Goal: Information Seeking & Learning: Learn about a topic

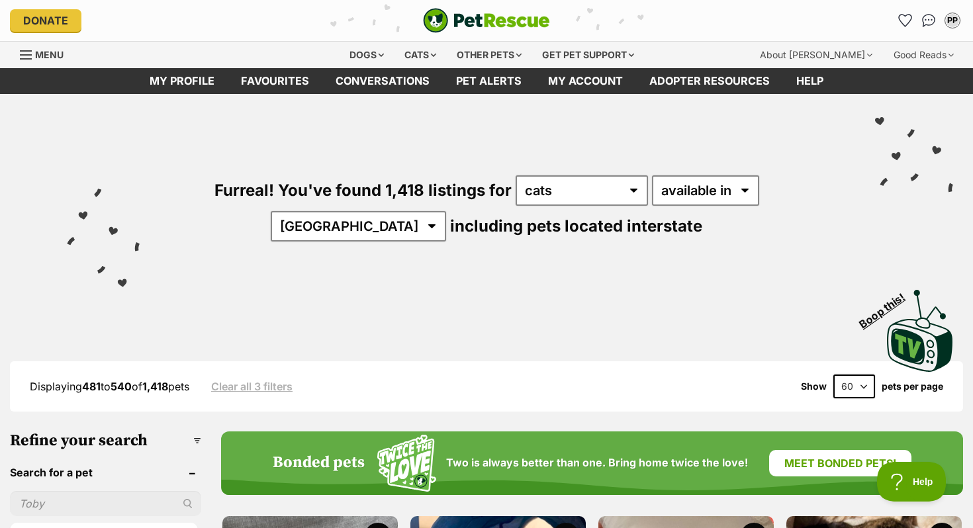
click at [864, 370] on div "Displaying 481 to 540 of 1,418 pets Clear all 3 filters Show 20 40 60 pets per …" at bounding box center [486, 387] width 953 height 50
click at [859, 375] on select "20 40 60" at bounding box center [855, 387] width 42 height 24
select select "20"
click at [834, 375] on select "20 40 60" at bounding box center [855, 387] width 42 height 24
click at [856, 383] on select "20 40 60" at bounding box center [855, 387] width 42 height 24
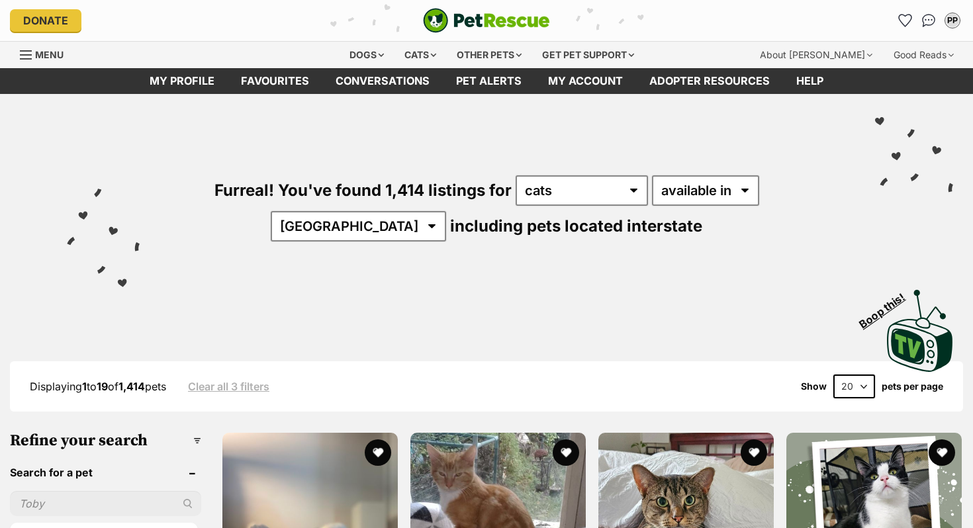
click at [855, 378] on select "20 40 60" at bounding box center [855, 387] width 42 height 24
select select "60"
click at [834, 375] on select "20 40 60" at bounding box center [855, 387] width 42 height 24
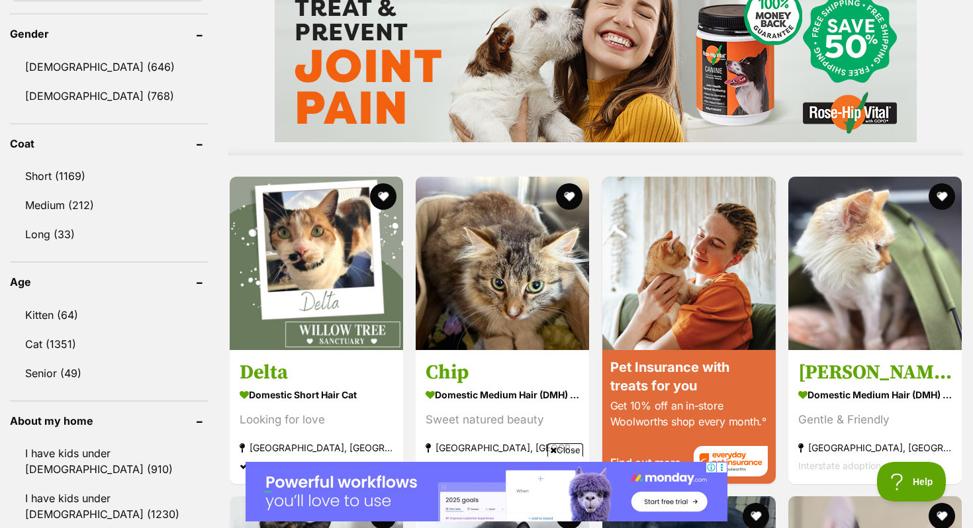
scroll to position [1139, 0]
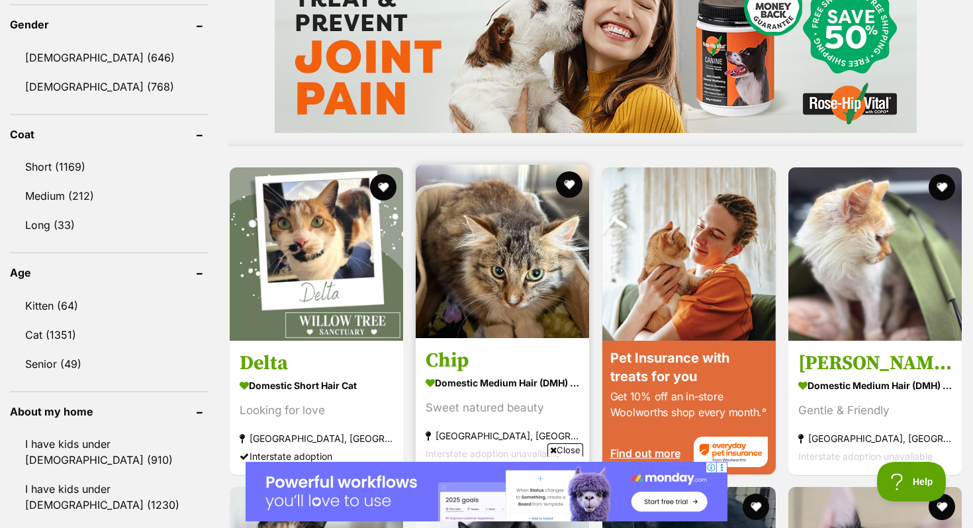
click at [506, 275] on img at bounding box center [502, 251] width 173 height 173
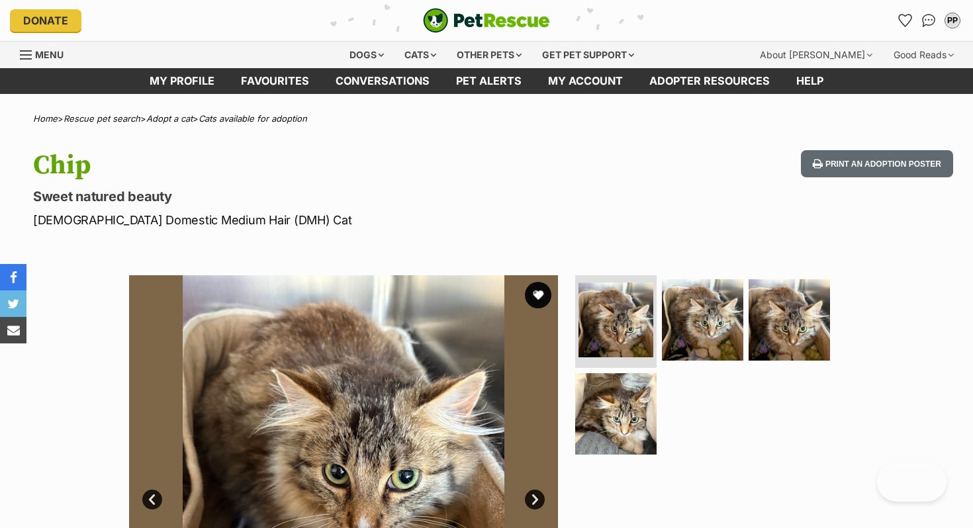
click at [656, 313] on ul at bounding box center [708, 369] width 271 height 188
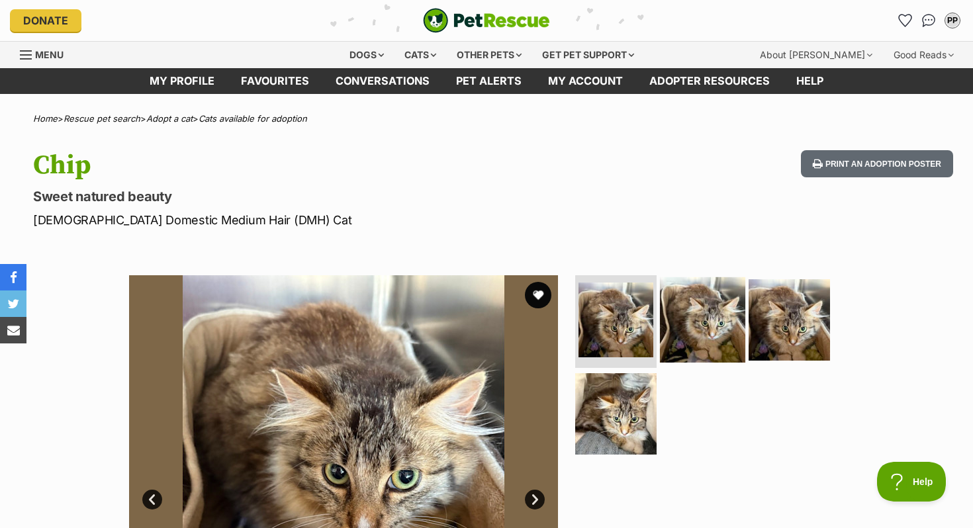
click at [695, 316] on img at bounding box center [702, 319] width 85 height 85
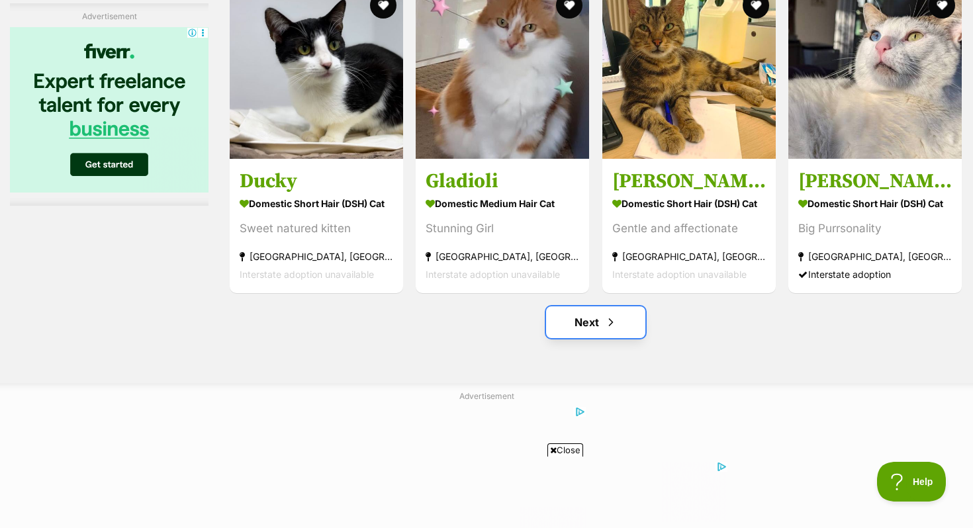
click at [594, 316] on link "Next" at bounding box center [595, 323] width 99 height 32
